Goal: Information Seeking & Learning: Learn about a topic

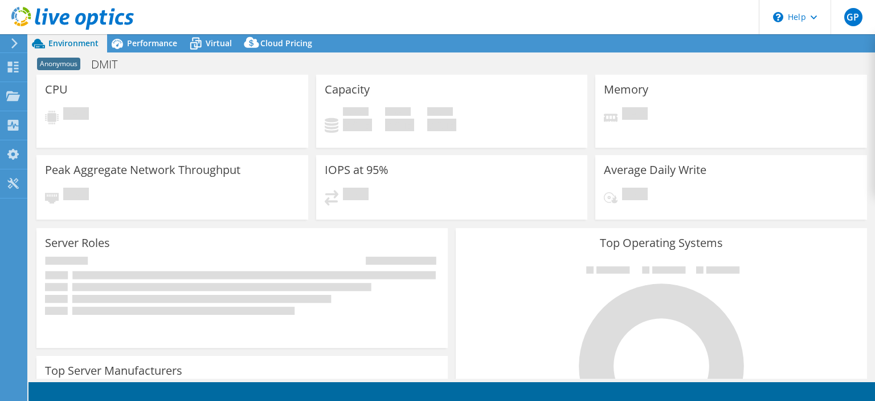
select select "USD"
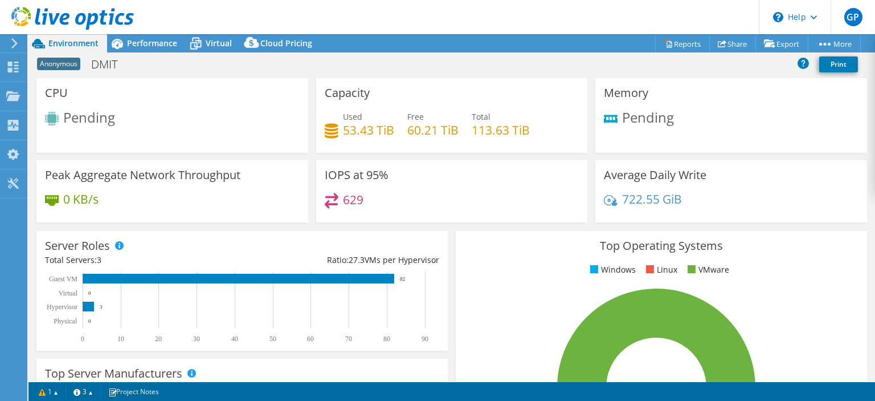
click at [814, 283] on div "Top Operating Systems Windows Linux VMware 100.0% ESXi 7.0" at bounding box center [661, 367] width 411 height 273
click at [162, 50] on div "Performance" at bounding box center [146, 43] width 79 height 18
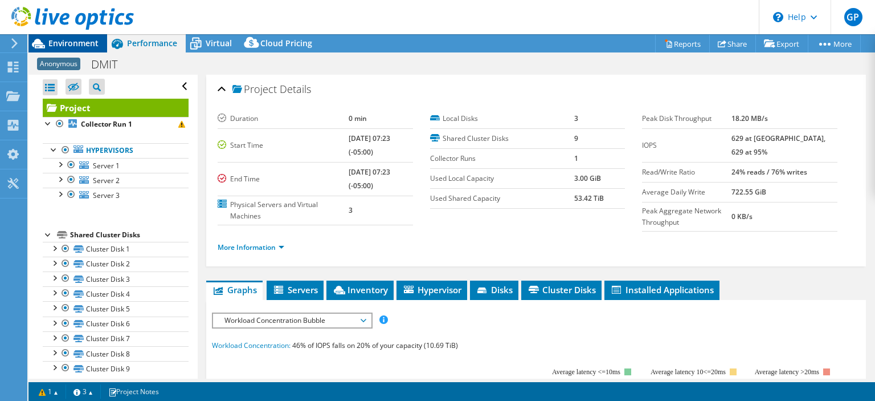
click at [80, 50] on div "Environment" at bounding box center [67, 43] width 79 height 18
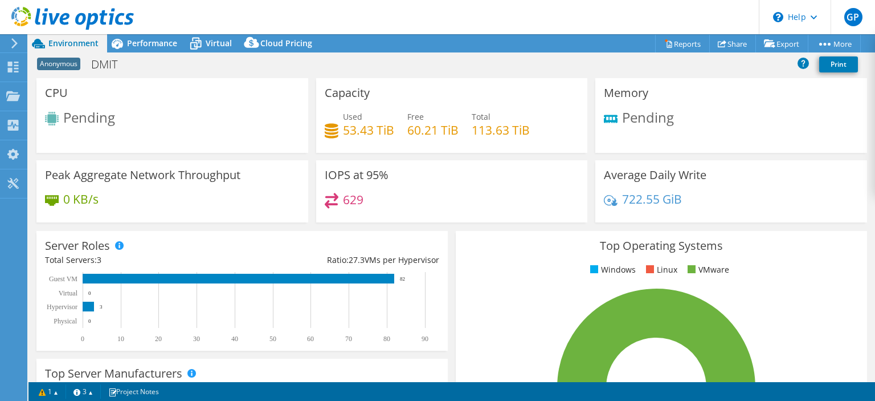
click at [826, 173] on div "Average Daily Write 722.55 GiB" at bounding box center [732, 191] width 272 height 62
drag, startPoint x: 624, startPoint y: 113, endPoint x: 669, endPoint y: 116, distance: 45.1
click at [669, 116] on div "Pending" at bounding box center [731, 123] width 255 height 25
drag, startPoint x: 112, startPoint y: 123, endPoint x: 52, endPoint y: 124, distance: 59.9
click at [52, 124] on div "Pending" at bounding box center [172, 120] width 255 height 19
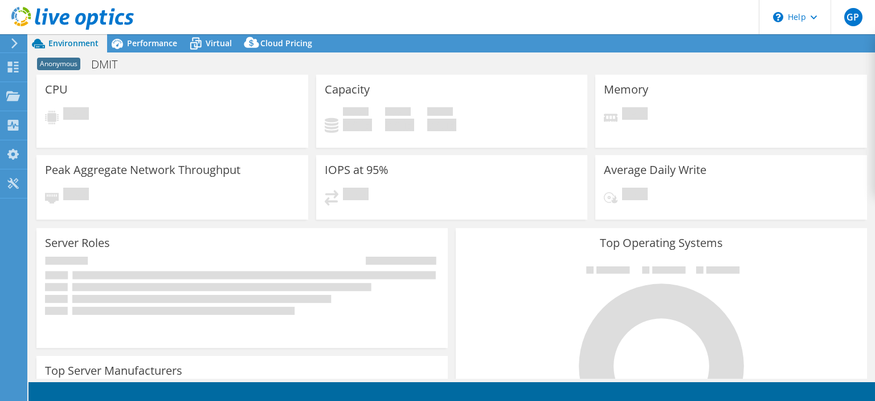
select select "USD"
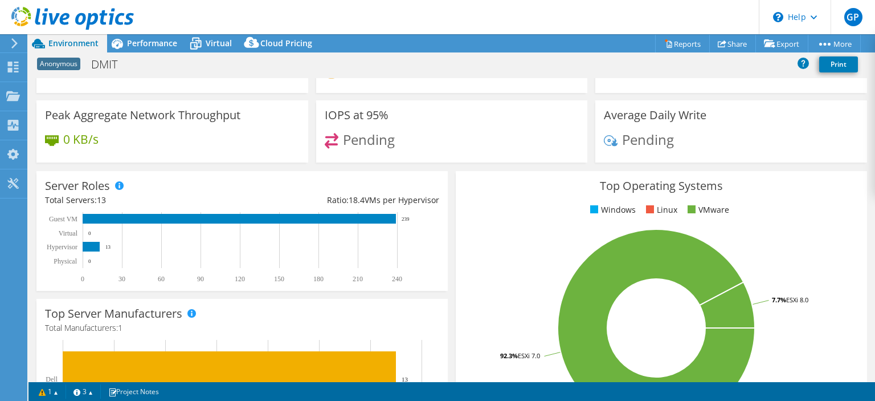
scroll to position [63, 0]
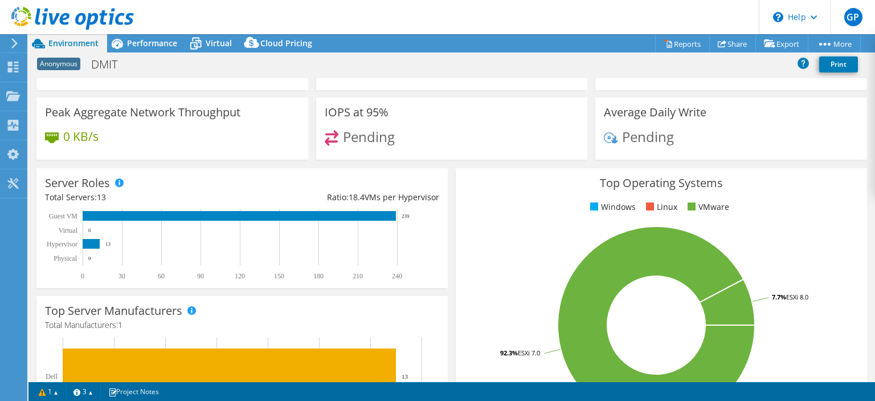
drag, startPoint x: 875, startPoint y: 207, endPoint x: 870, endPoint y: 168, distance: 39.7
click at [870, 168] on div "CPU Peak CPU 526 GHz Net CPU 1343.20 GHz Cores 496 CPU Sockets 26 Capacity Used…" at bounding box center [451, 230] width 847 height 304
